Goal: Task Accomplishment & Management: Use online tool/utility

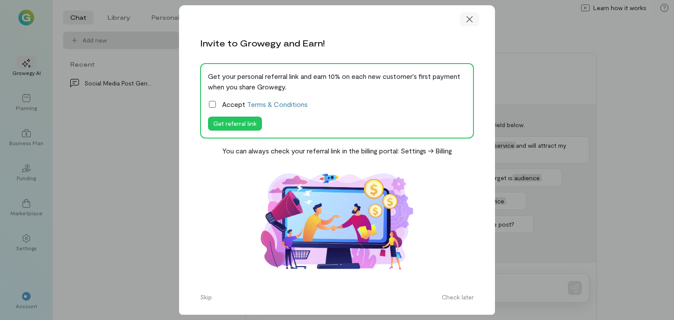
click at [472, 21] on icon at bounding box center [469, 19] width 9 height 9
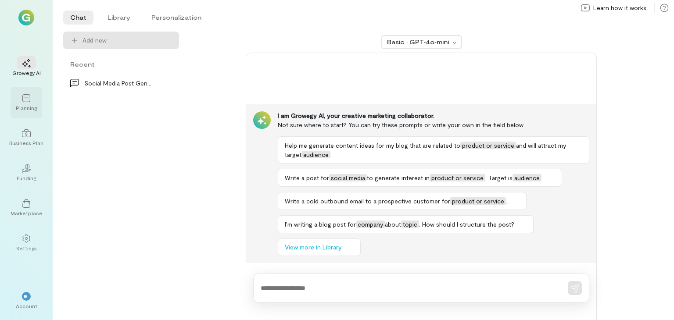
click at [30, 97] on icon at bounding box center [26, 98] width 8 height 8
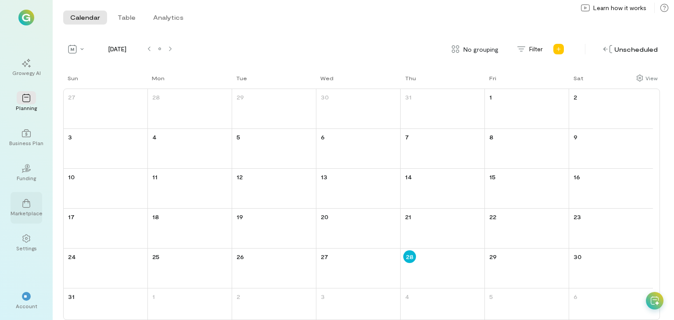
click at [26, 207] on icon at bounding box center [26, 203] width 9 height 9
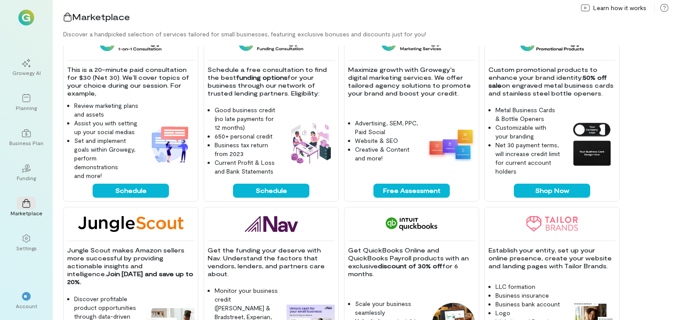
scroll to position [200, 0]
click at [390, 187] on button "Free Assessment" at bounding box center [411, 191] width 76 height 14
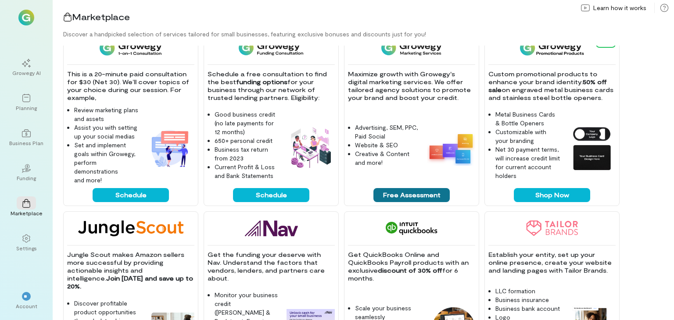
scroll to position [130, 0]
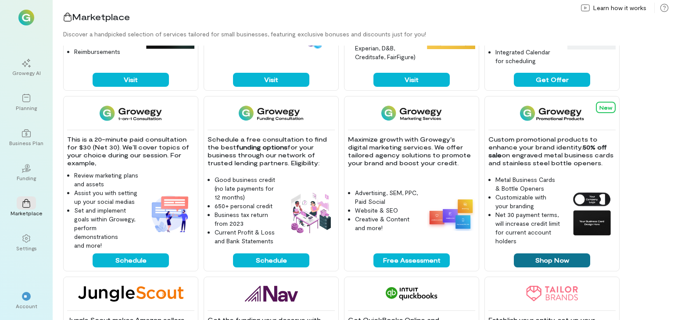
click at [552, 260] on button "Shop Now" at bounding box center [552, 261] width 76 height 14
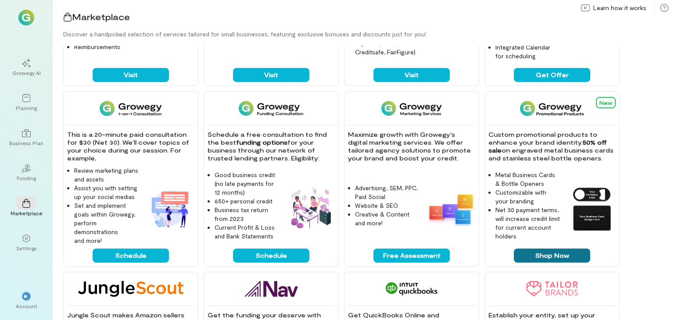
scroll to position [0, 0]
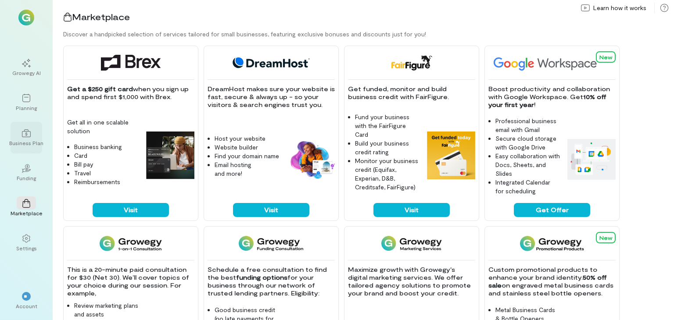
click at [32, 140] on div "Business Plan" at bounding box center [26, 142] width 34 height 7
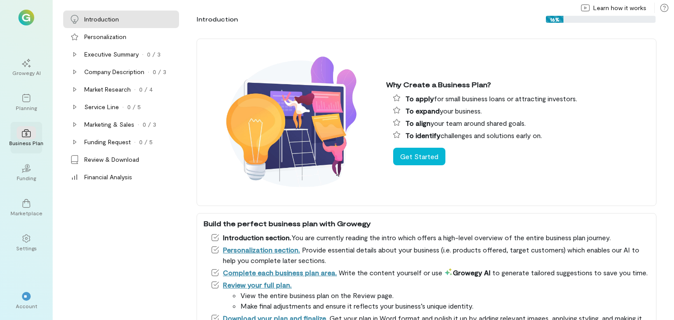
click at [32, 140] on div "Business Plan" at bounding box center [26, 142] width 34 height 7
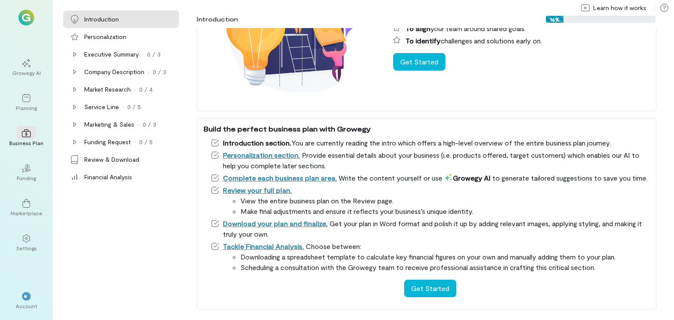
scroll to position [105, 0]
click at [15, 99] on div "Planning" at bounding box center [27, 103] width 32 height 32
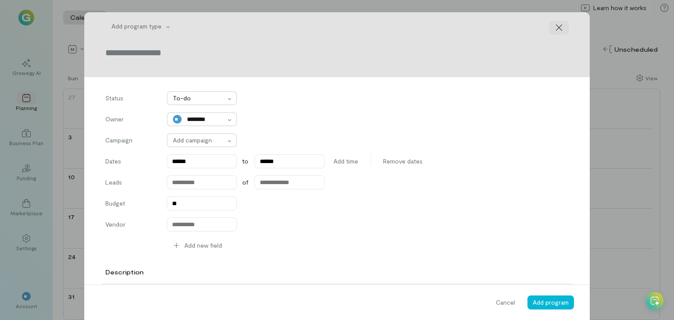
click at [560, 27] on div at bounding box center [558, 28] width 19 height 14
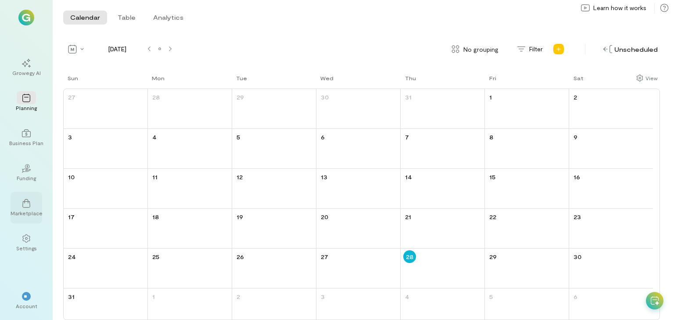
click at [25, 202] on icon at bounding box center [26, 203] width 9 height 9
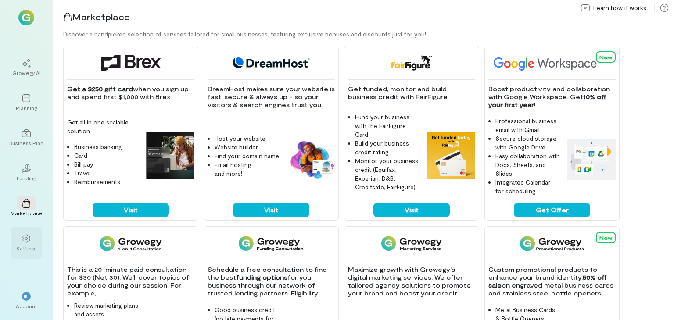
click at [25, 241] on icon at bounding box center [25, 239] width 7 height 8
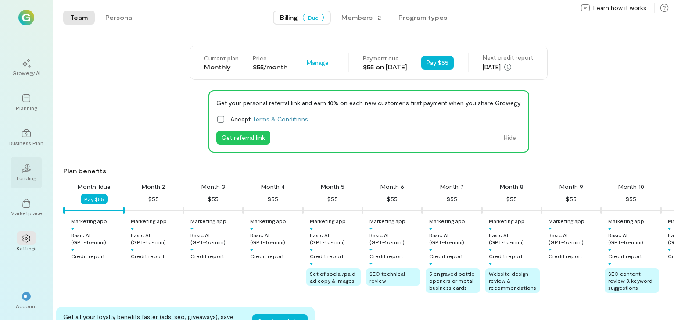
click at [30, 181] on div "02 Funding" at bounding box center [27, 173] width 32 height 32
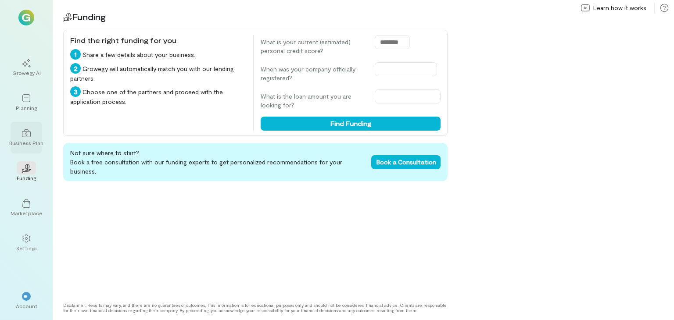
click at [27, 141] on div "Business Plan" at bounding box center [26, 142] width 34 height 7
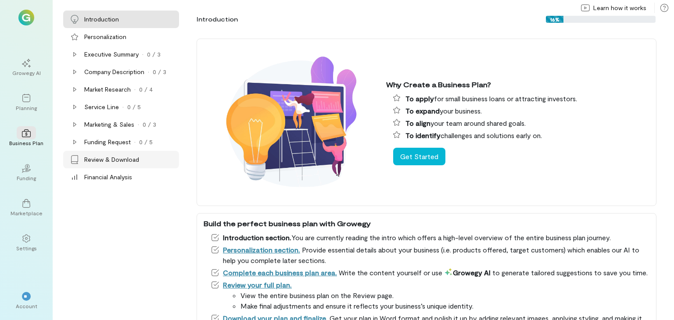
click at [99, 157] on div "Review & Download" at bounding box center [111, 159] width 55 height 9
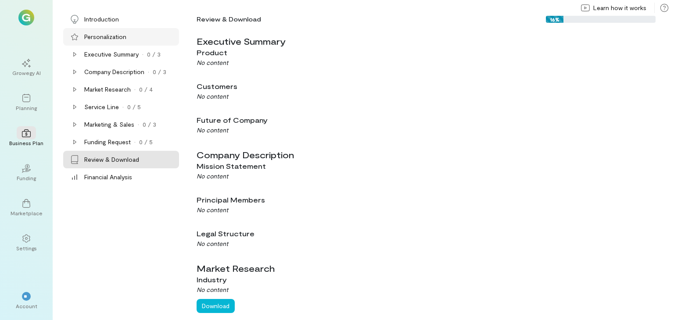
click at [91, 32] on div "Personalization" at bounding box center [105, 36] width 42 height 9
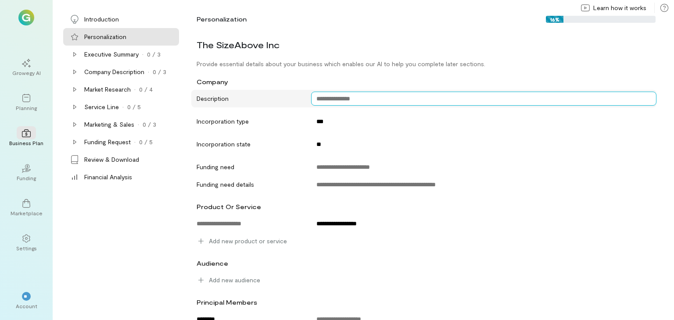
click at [340, 102] on textarea at bounding box center [483, 99] width 345 height 14
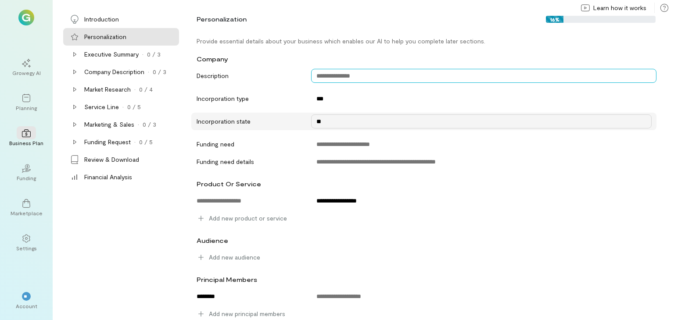
scroll to position [25, 0]
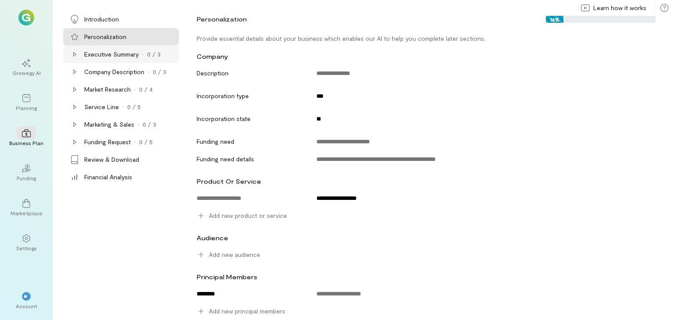
click at [108, 50] on div "Executive Summary · 0 / 3" at bounding box center [121, 55] width 116 height 18
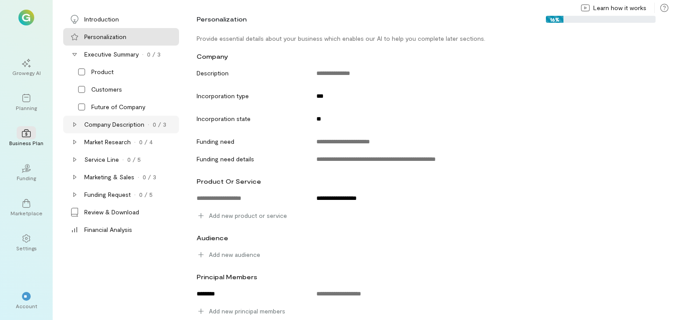
click at [107, 122] on div "Company Description" at bounding box center [114, 124] width 60 height 9
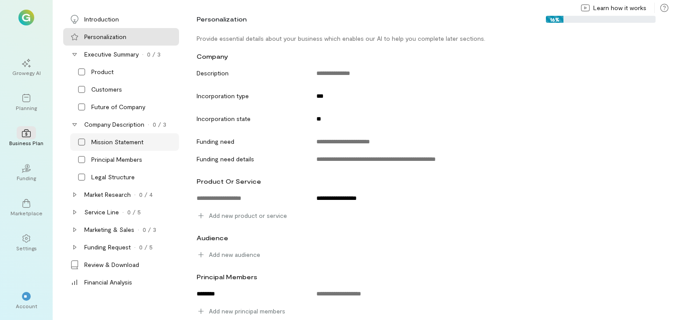
click at [106, 148] on div "Mission Statement" at bounding box center [124, 142] width 109 height 18
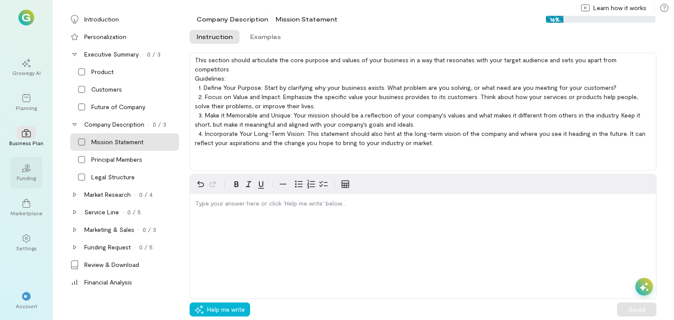
click at [30, 172] on icon "02" at bounding box center [26, 168] width 9 height 9
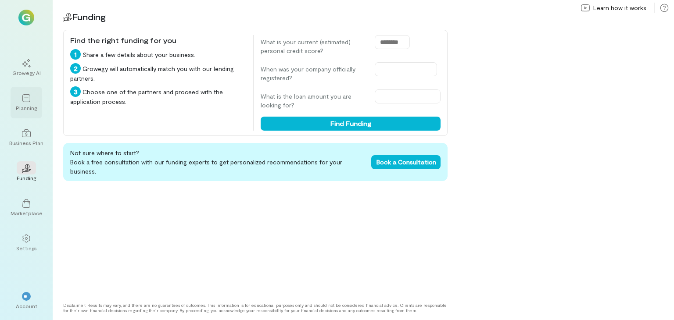
click at [27, 106] on div "Planning" at bounding box center [26, 107] width 21 height 7
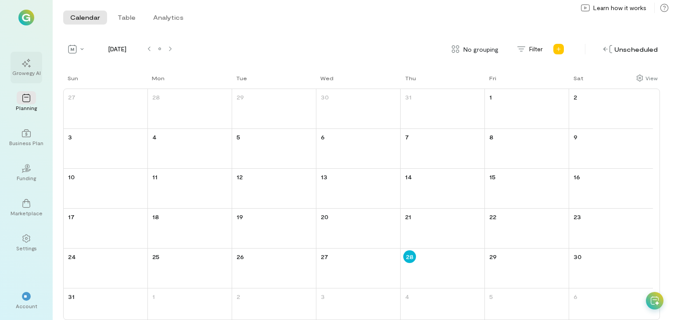
click at [17, 63] on div at bounding box center [26, 62] width 19 height 13
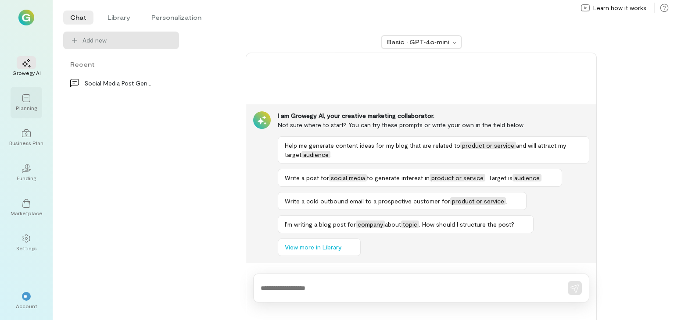
click at [35, 106] on div "Planning" at bounding box center [26, 107] width 21 height 7
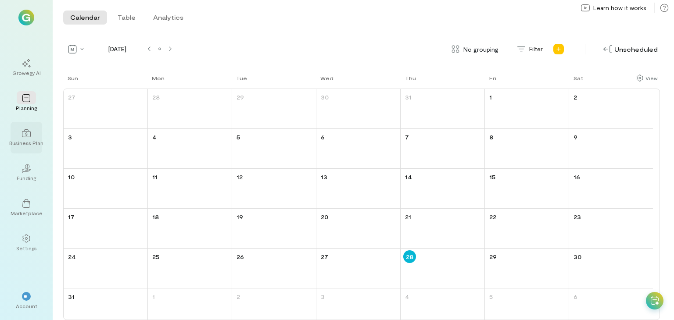
click at [25, 134] on icon at bounding box center [26, 133] width 9 height 9
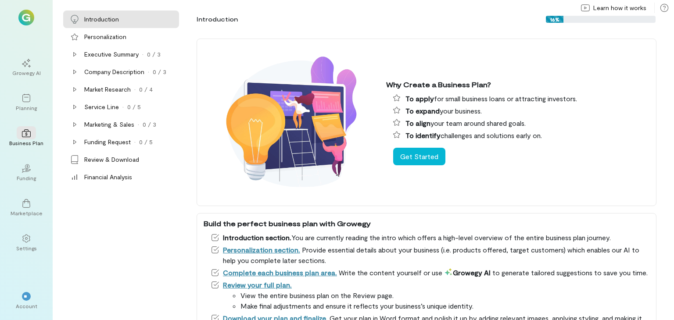
click at [31, 22] on img at bounding box center [26, 18] width 16 height 16
